Goal: Information Seeking & Learning: Find specific page/section

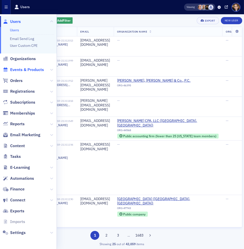
click at [21, 70] on span "Events & Products" at bounding box center [27, 70] width 34 height 6
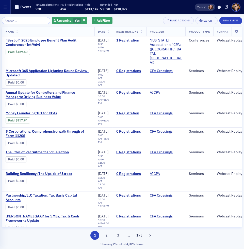
click at [23, 20] on input "search" at bounding box center [26, 20] width 49 height 7
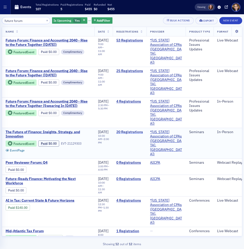
type input "future forum"
click at [139, 130] on link "20 Registrations" at bounding box center [129, 132] width 27 height 5
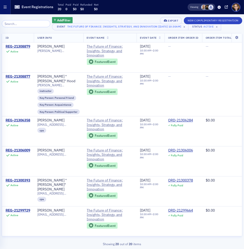
click at [5, 8] on icon "button" at bounding box center [5, 7] width 3 height 4
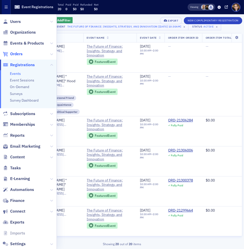
click at [18, 54] on span "Orders" at bounding box center [16, 54] width 12 height 6
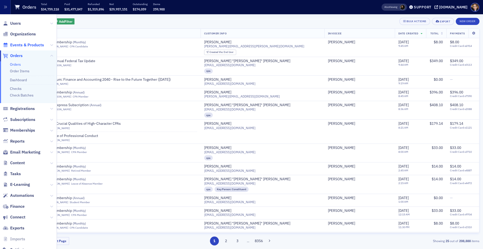
click at [23, 46] on span "Events & Products" at bounding box center [27, 45] width 34 height 6
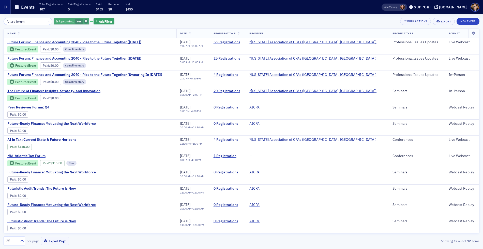
click at [85, 21] on icon "button" at bounding box center [86, 21] width 2 height 3
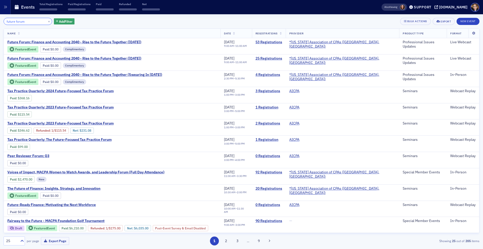
click at [22, 21] on input "future forum" at bounding box center [28, 21] width 49 height 7
drag, startPoint x: 4, startPoint y: 19, endPoint x: -5, endPoint y: 18, distance: 8.2
click at [0, 18] on html "Users Organizations Events & Products Events On-Demand Products Subscription Pr…" at bounding box center [241, 124] width 483 height 249
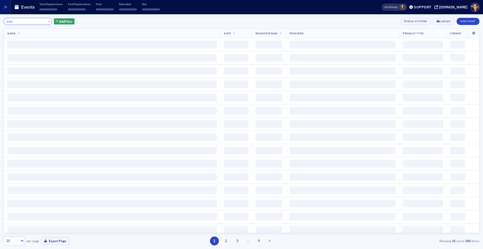
type input "ledo"
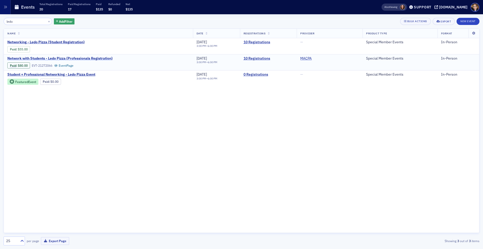
click at [98, 58] on span "Network with Students - Ledo Pizza (Professionals Registration)" at bounding box center [59, 58] width 105 height 5
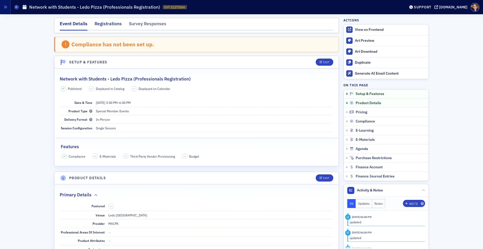
click at [103, 22] on div "Registrations" at bounding box center [108, 24] width 27 height 9
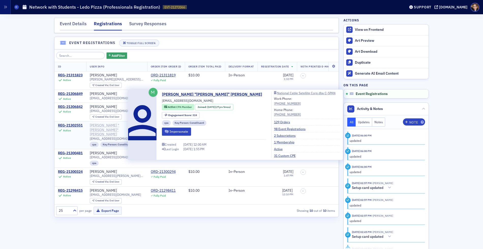
click at [98, 124] on div "[PERSON_NAME] "[PERSON_NAME]" [PERSON_NAME]" at bounding box center [117, 129] width 54 height 13
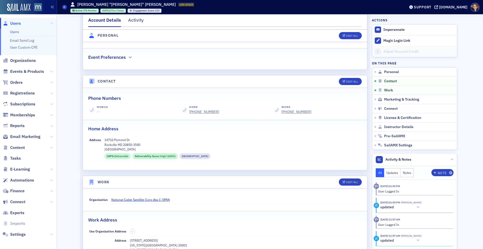
scroll to position [242, 0]
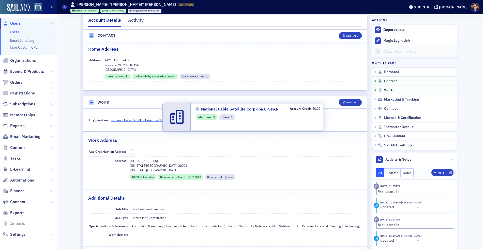
click at [124, 117] on span "National Cable Satellite Corp dba C-SPAN" at bounding box center [140, 119] width 58 height 5
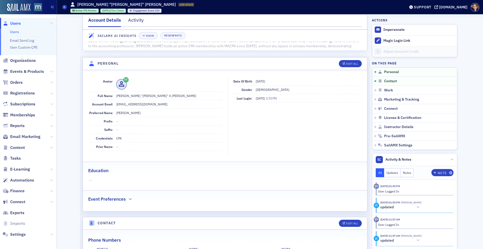
scroll to position [0, 0]
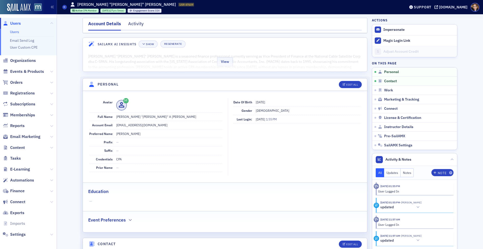
click at [205, 63] on div "View" at bounding box center [225, 60] width 284 height 21
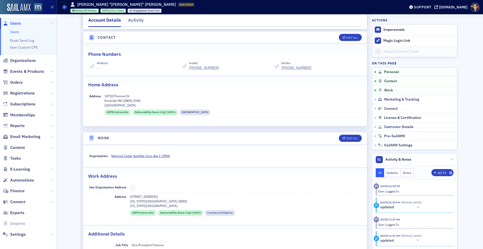
scroll to position [466, 0]
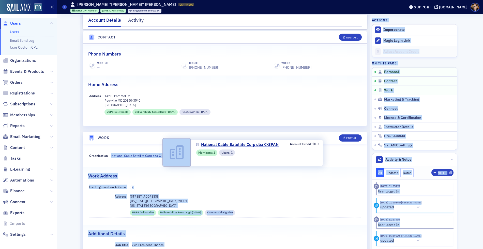
drag, startPoint x: 108, startPoint y: 153, endPoint x: 162, endPoint y: 153, distance: 53.7
click at [162, 153] on body "Users Users Email Send Log User Custom CPE Organizations Events & Products Orde…" at bounding box center [241, 124] width 483 height 249
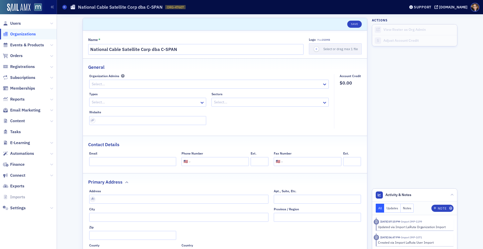
select select "US"
